Goal: Information Seeking & Learning: Find contact information

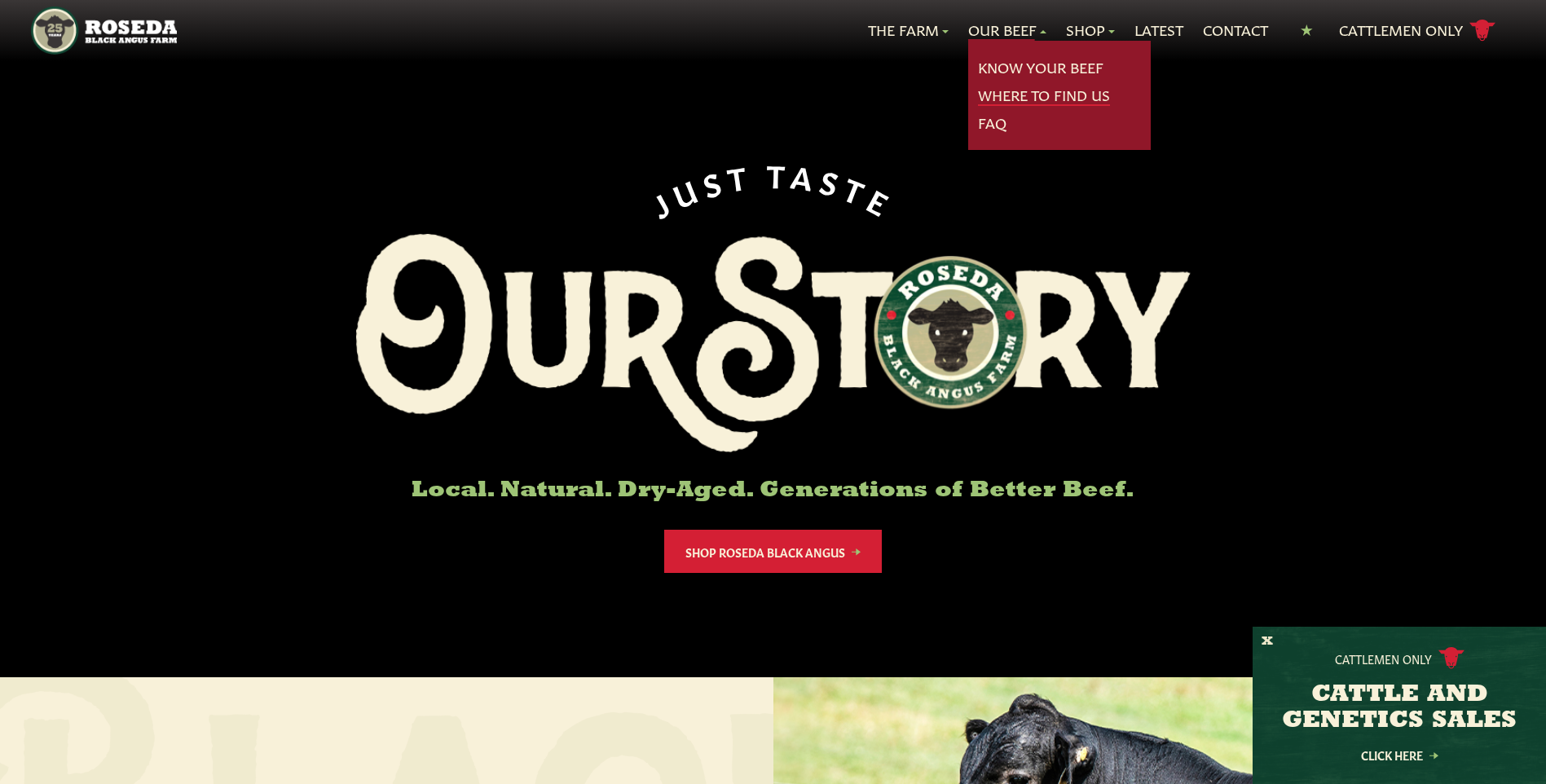
click at [1057, 97] on link "Where To Find Us" at bounding box center [1045, 96] width 132 height 21
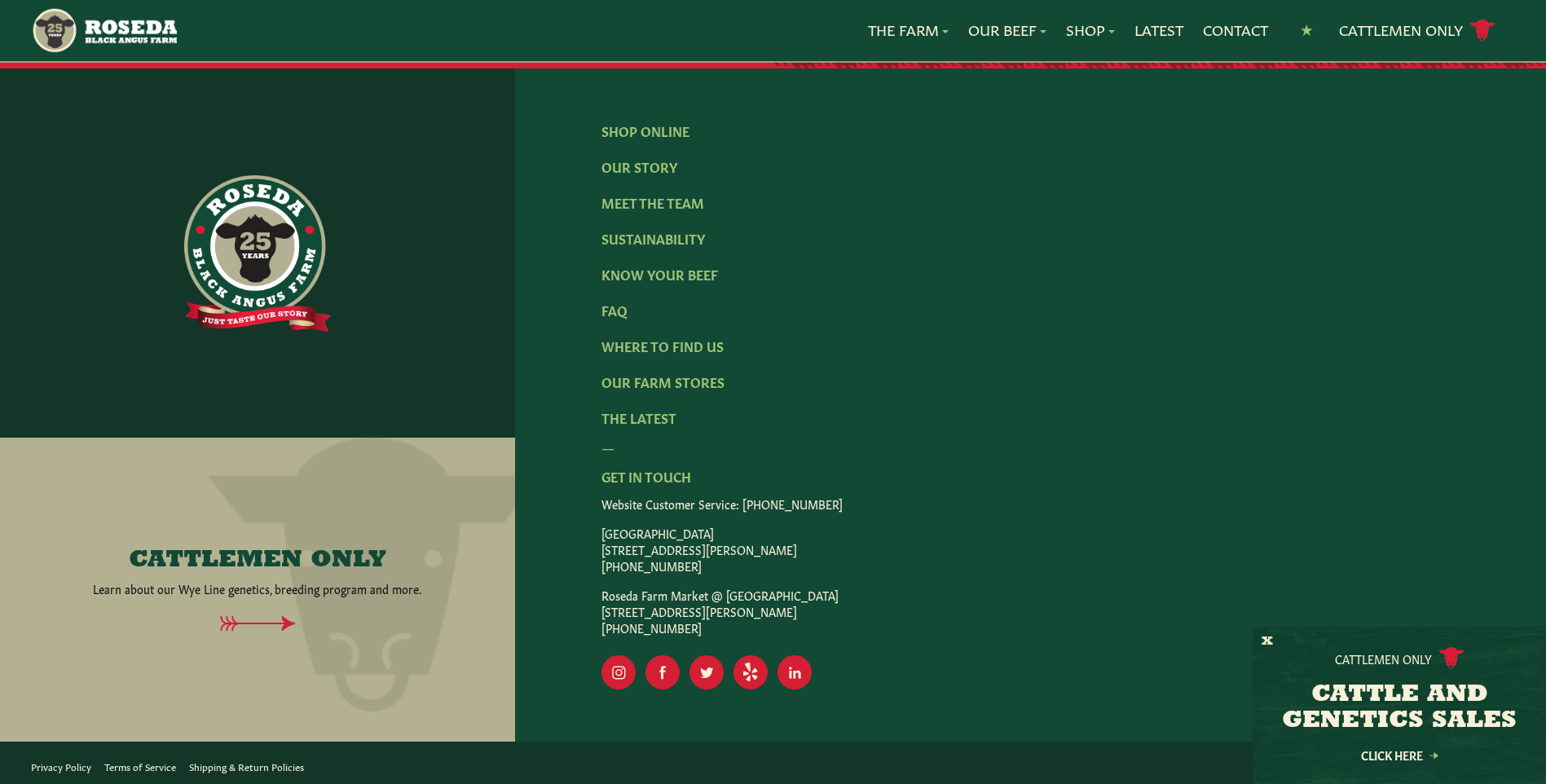
scroll to position [3377, 0]
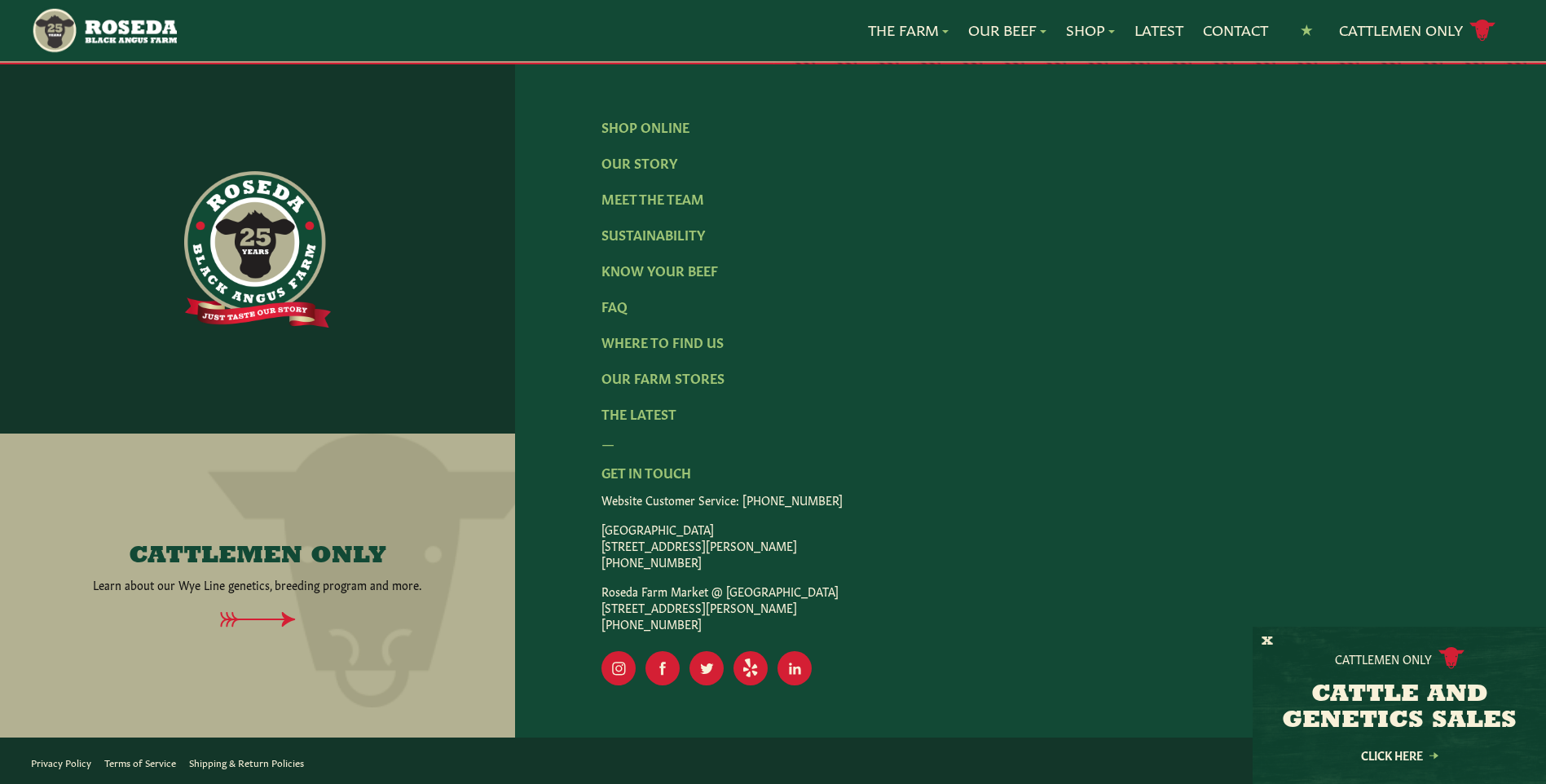
drag, startPoint x: 619, startPoint y: 508, endPoint x: 795, endPoint y: 627, distance: 212.5
click at [795, 627] on div "Website Customer Service: (410) 800-[GEOGRAPHIC_DATA] [STREET_ADDRESS][PERSON_N…" at bounding box center [1031, 562] width 859 height 140
drag, startPoint x: 795, startPoint y: 627, endPoint x: 713, endPoint y: 621, distance: 82.2
click at [713, 621] on p "Roseda Farm Market @ [GEOGRAPHIC_DATA] [STREET_ADDRESS] [PHONE_NUMBER]" at bounding box center [1031, 607] width 859 height 49
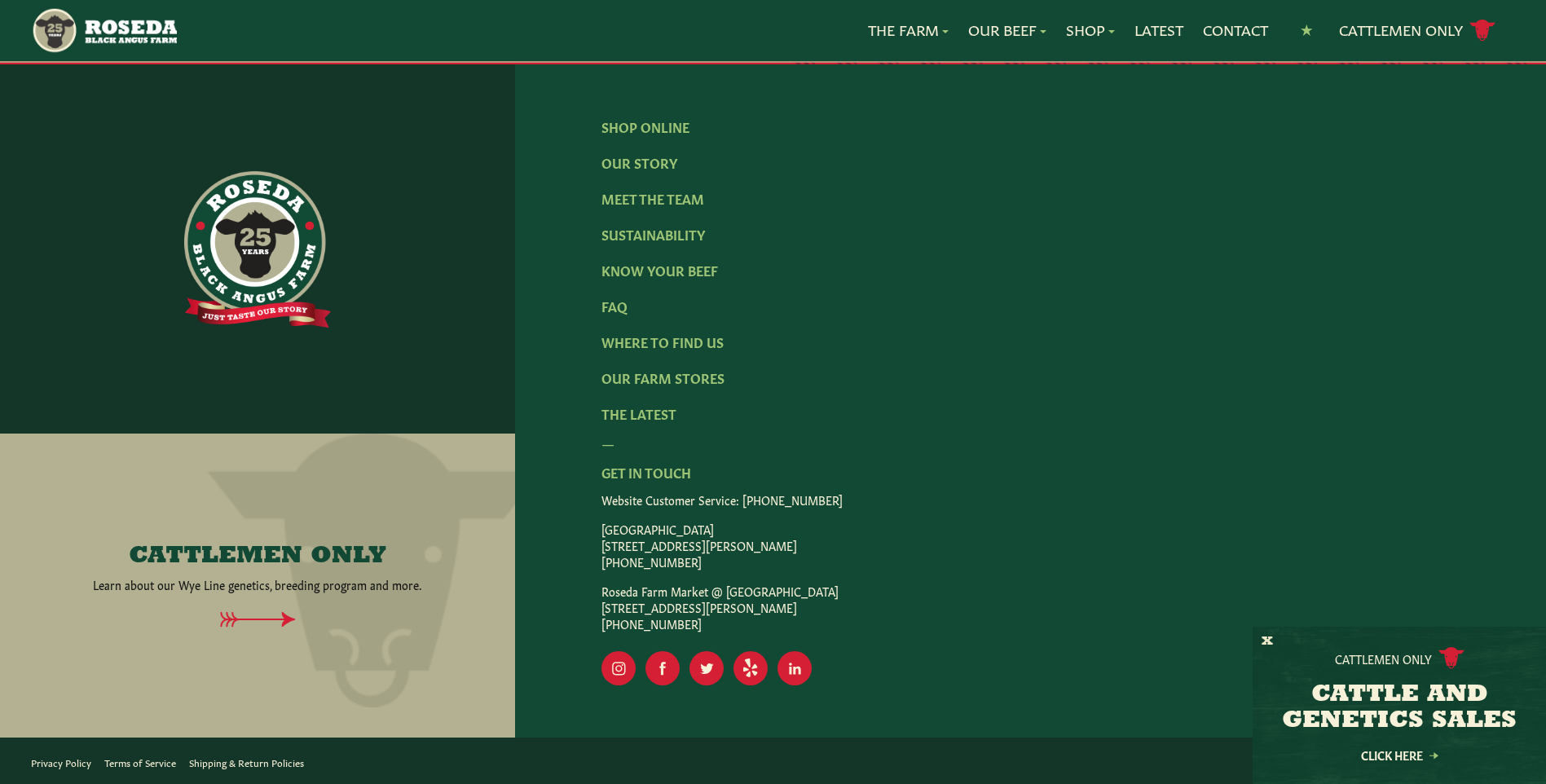
drag, startPoint x: 713, startPoint y: 621, endPoint x: 763, endPoint y: 415, distance: 212.0
click at [763, 416] on ul "Shop Online Our Story Meet The Team Sustainability Know Your Beef FAQ Where To …" at bounding box center [1031, 270] width 859 height 306
drag, startPoint x: 735, startPoint y: 462, endPoint x: 753, endPoint y: 627, distance: 166.0
click at [753, 627] on div "— Get In Touch Website Customer Service: (410) 800-[GEOGRAPHIC_DATA] [STREET_AD…" at bounding box center [1031, 531] width 859 height 199
drag, startPoint x: 753, startPoint y: 627, endPoint x: 730, endPoint y: 627, distance: 23.0
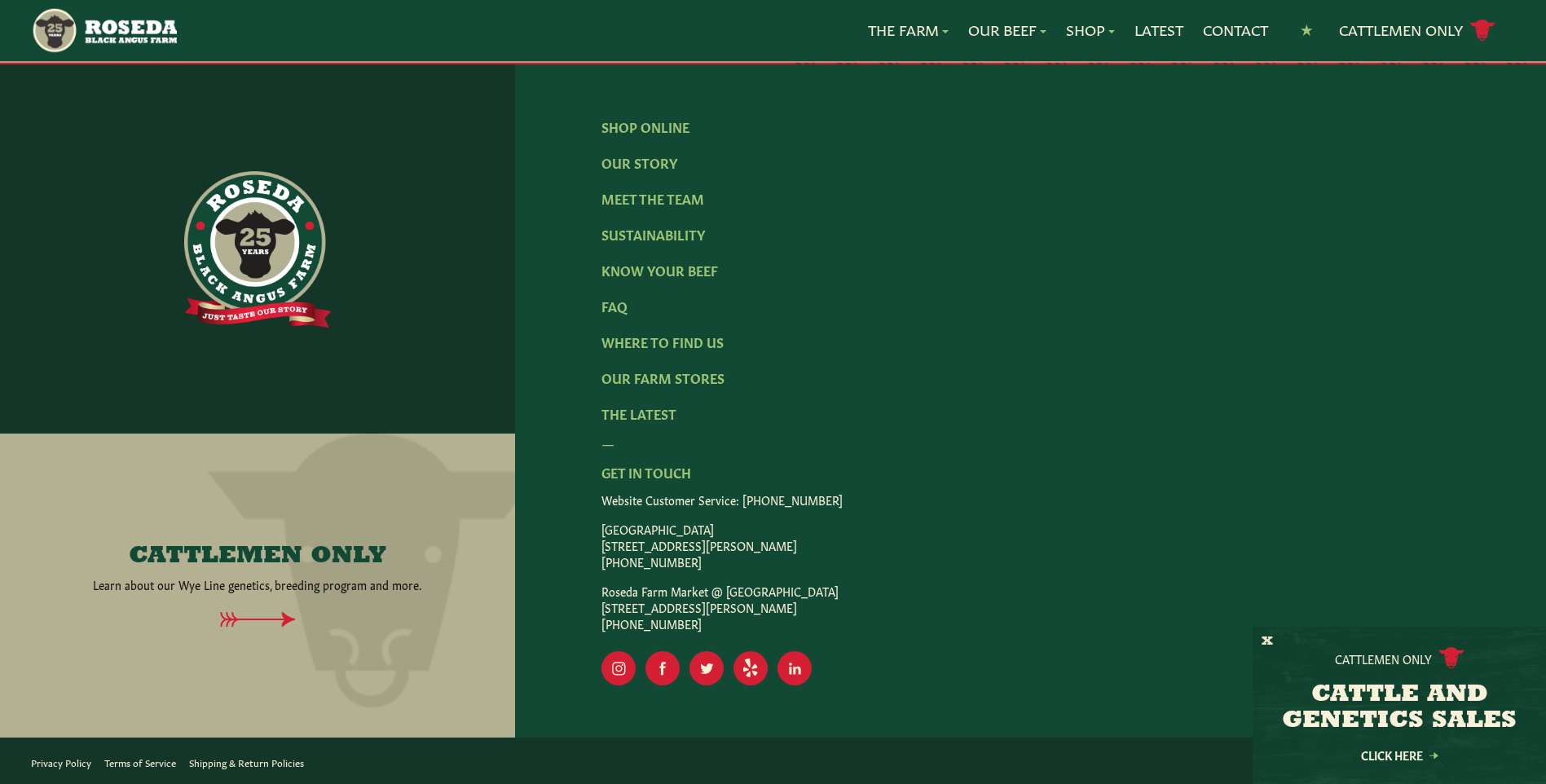
click at [730, 627] on p "Roseda Farm Market @ [GEOGRAPHIC_DATA] [STREET_ADDRESS] [PHONE_NUMBER]" at bounding box center [1031, 607] width 859 height 49
click at [729, 627] on p "Roseda Farm Market @ [GEOGRAPHIC_DATA] [STREET_ADDRESS] [PHONE_NUMBER]" at bounding box center [1031, 607] width 859 height 49
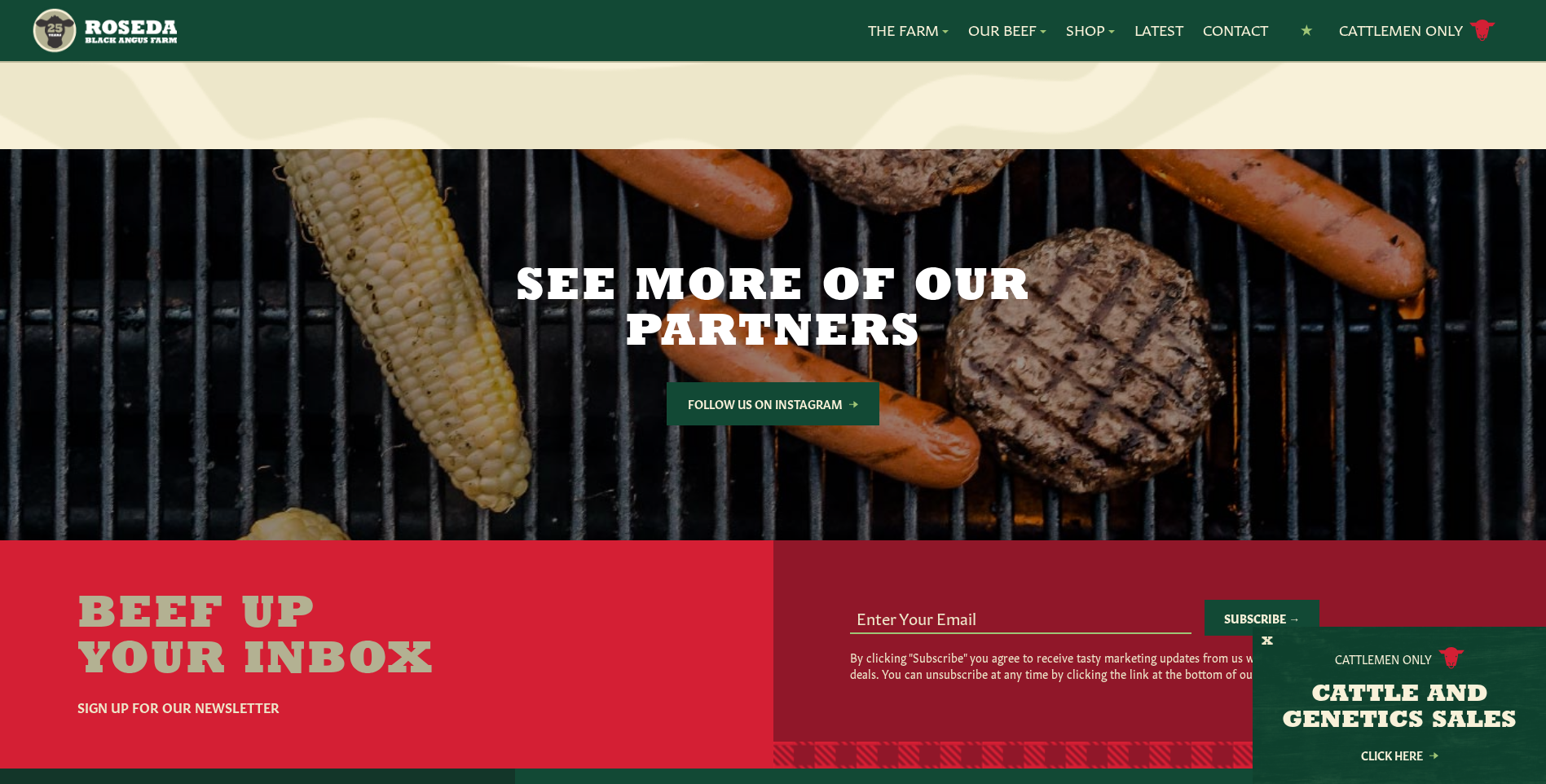
scroll to position [2934, 0]
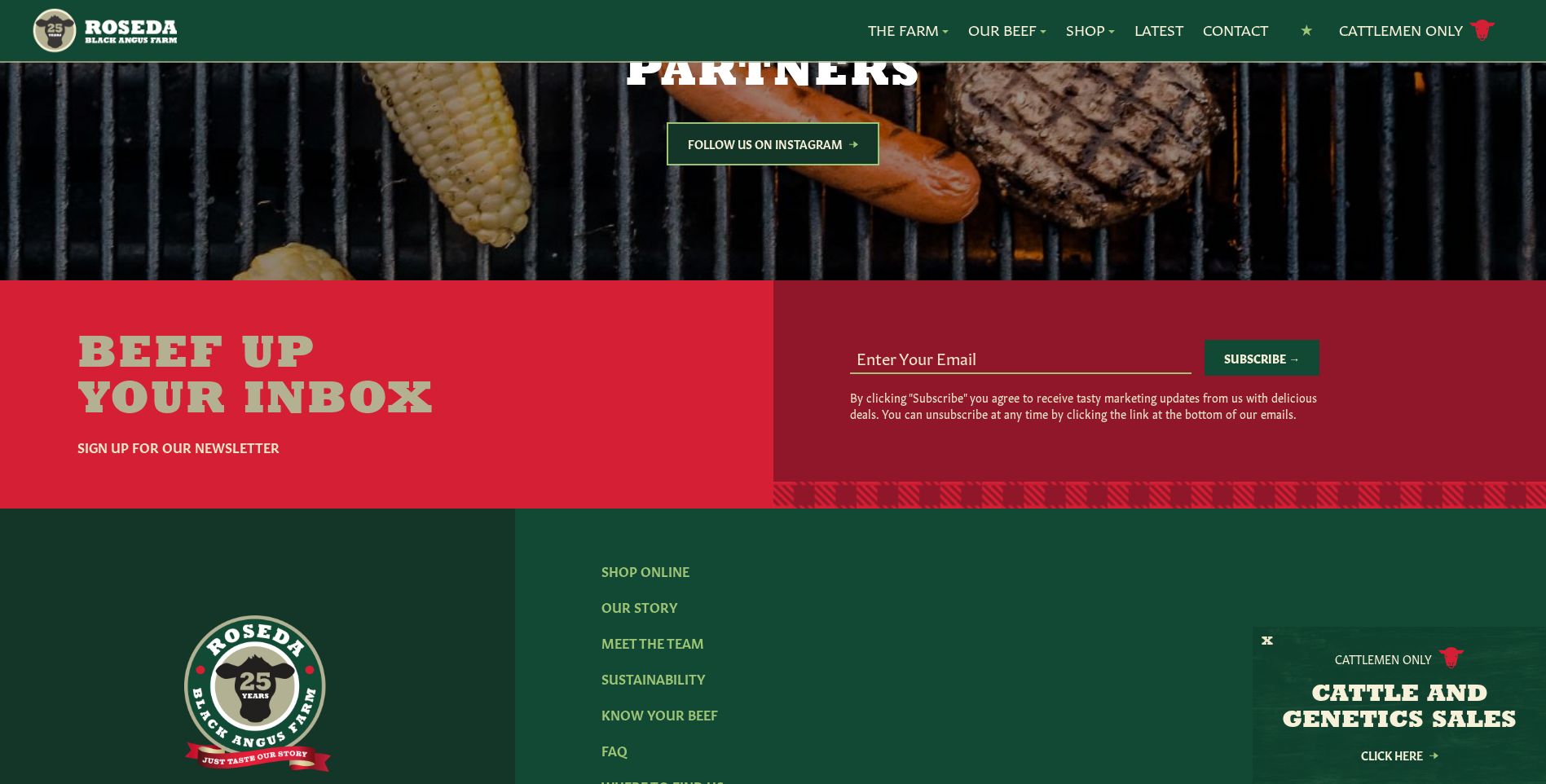
click at [776, 154] on link "Follow Us on Instagram" at bounding box center [773, 144] width 213 height 44
